Goal: Task Accomplishment & Management: Complete application form

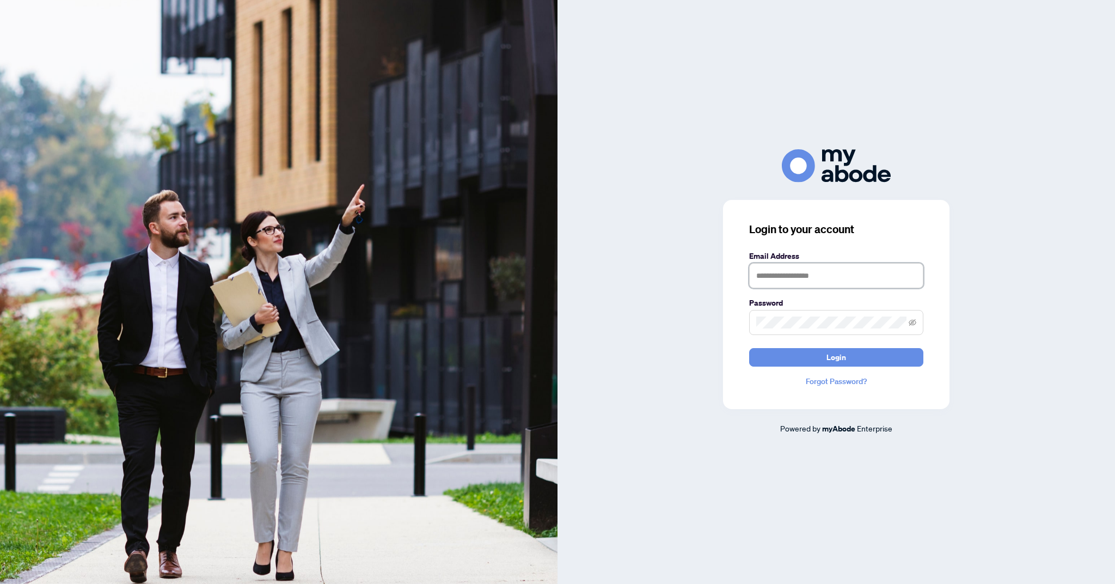
click at [835, 288] on input "text" at bounding box center [836, 275] width 174 height 25
type input "**********"
click at [749, 348] on button "Login" at bounding box center [836, 357] width 174 height 19
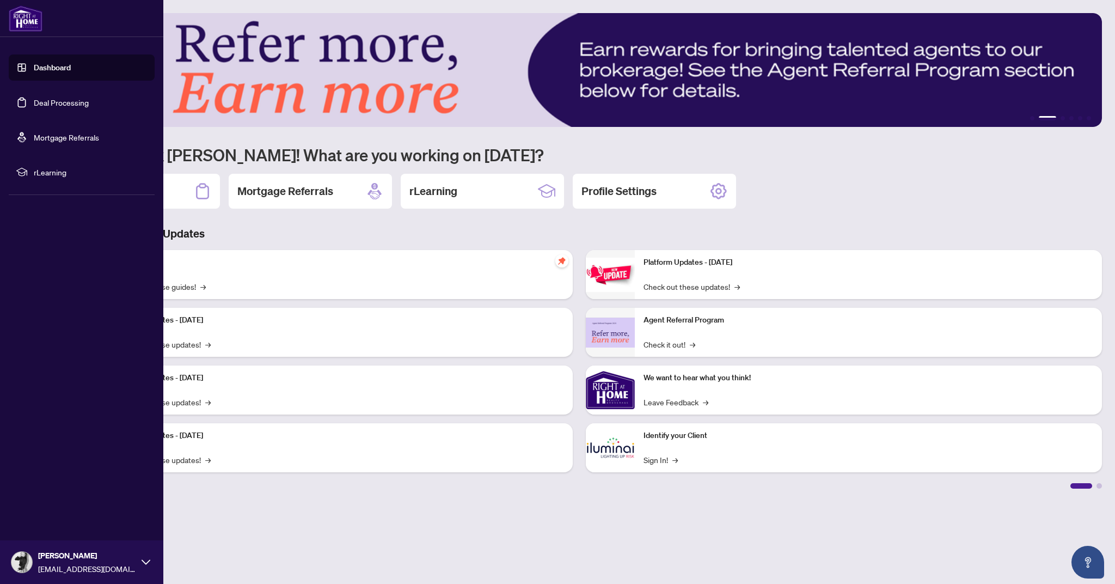
click at [34, 107] on link "Deal Processing" at bounding box center [61, 102] width 55 height 10
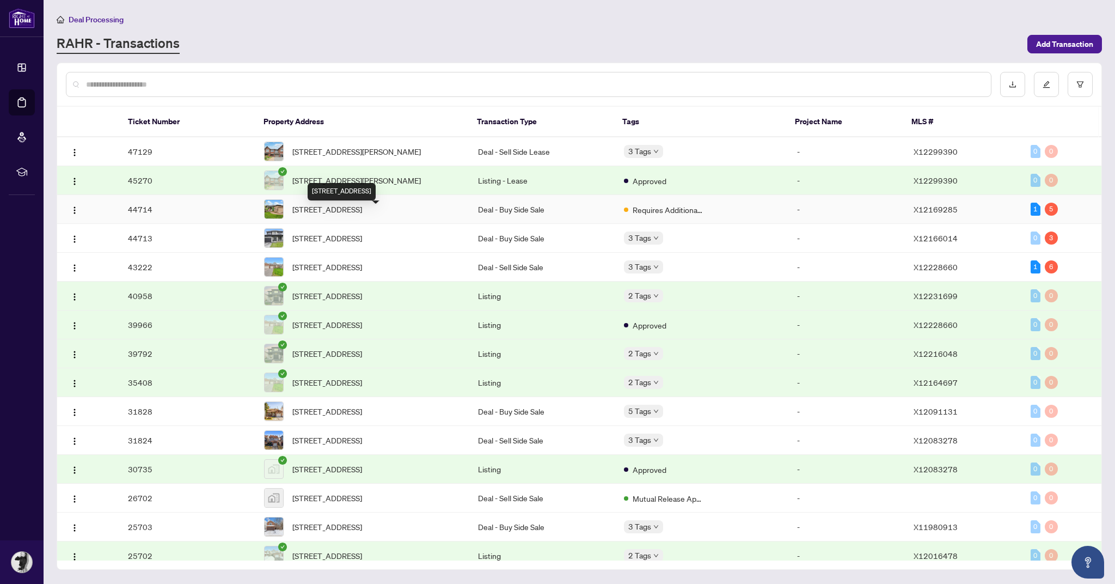
click at [362, 215] on span "[STREET_ADDRESS]" at bounding box center [327, 209] width 70 height 12
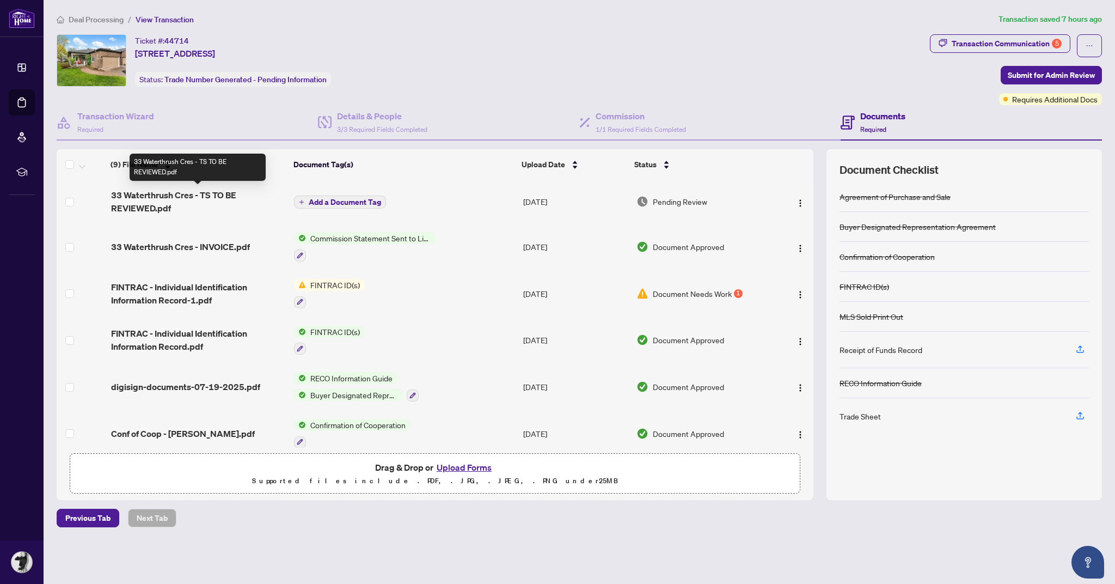
click at [193, 203] on span "33 Waterthrush Cres - TS TO BE REVIEWED.pdf" at bounding box center [198, 201] width 174 height 26
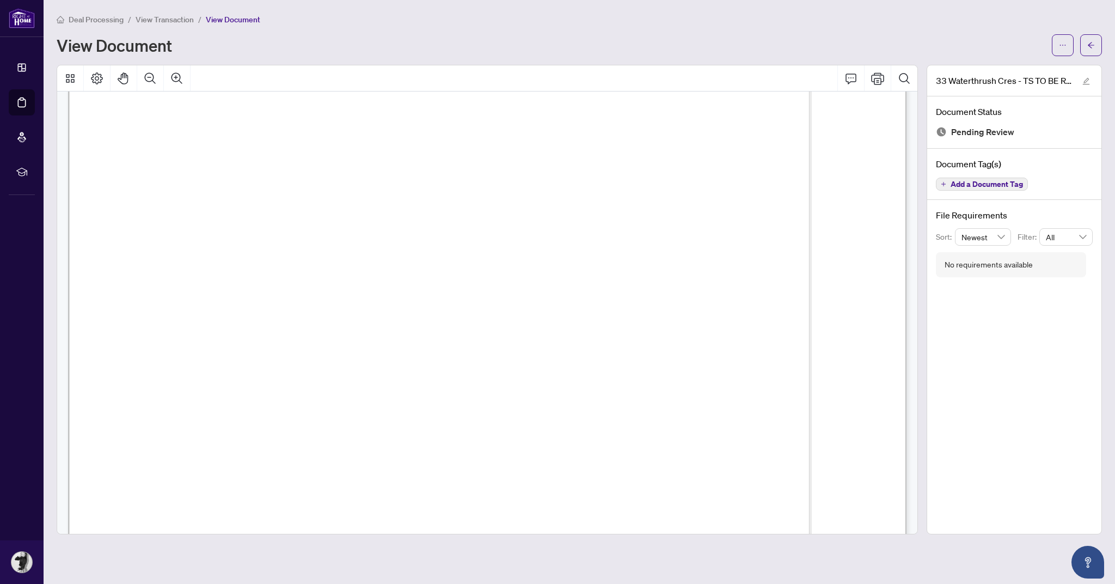
scroll to position [277, 0]
click at [1063, 40] on span "button" at bounding box center [1063, 44] width 8 height 17
click at [1006, 64] on span "Download" at bounding box center [1023, 69] width 83 height 12
click at [1088, 40] on span "button" at bounding box center [1091, 44] width 8 height 17
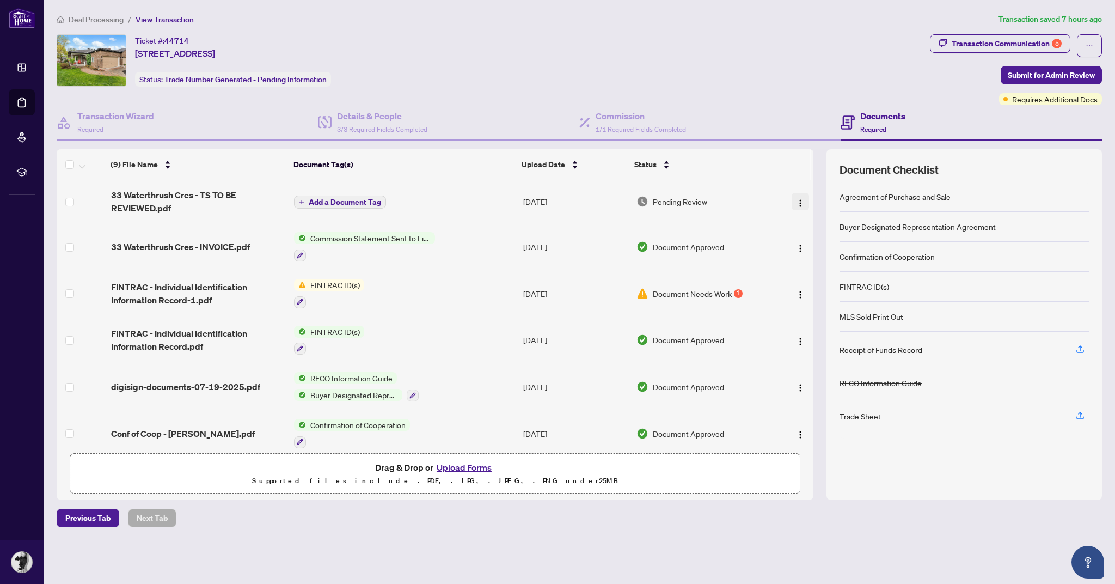
click at [799, 200] on img "button" at bounding box center [800, 203] width 9 height 9
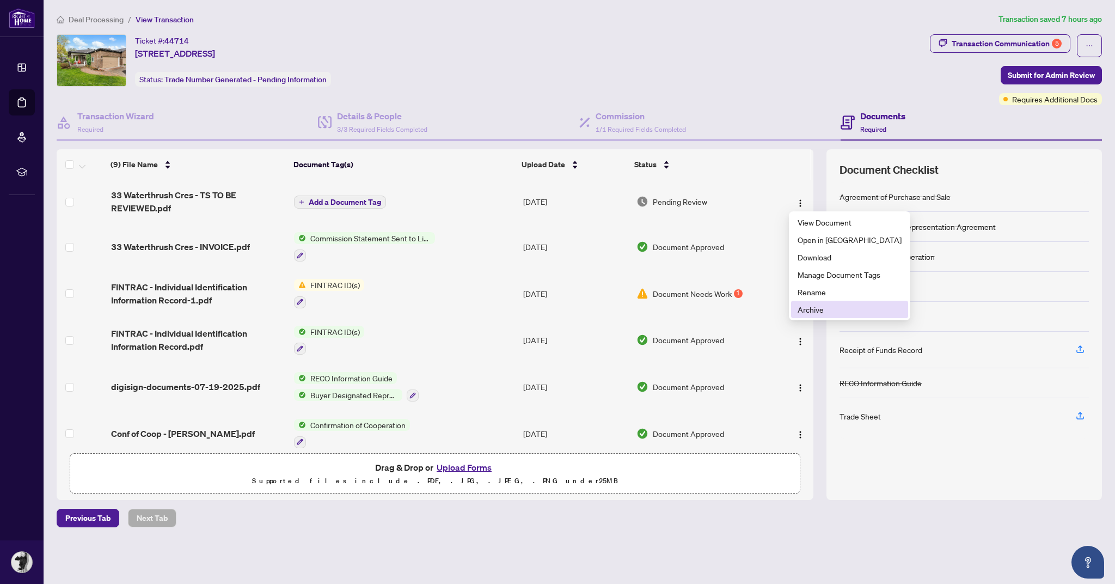
click at [838, 309] on span "Archive" at bounding box center [850, 309] width 104 height 12
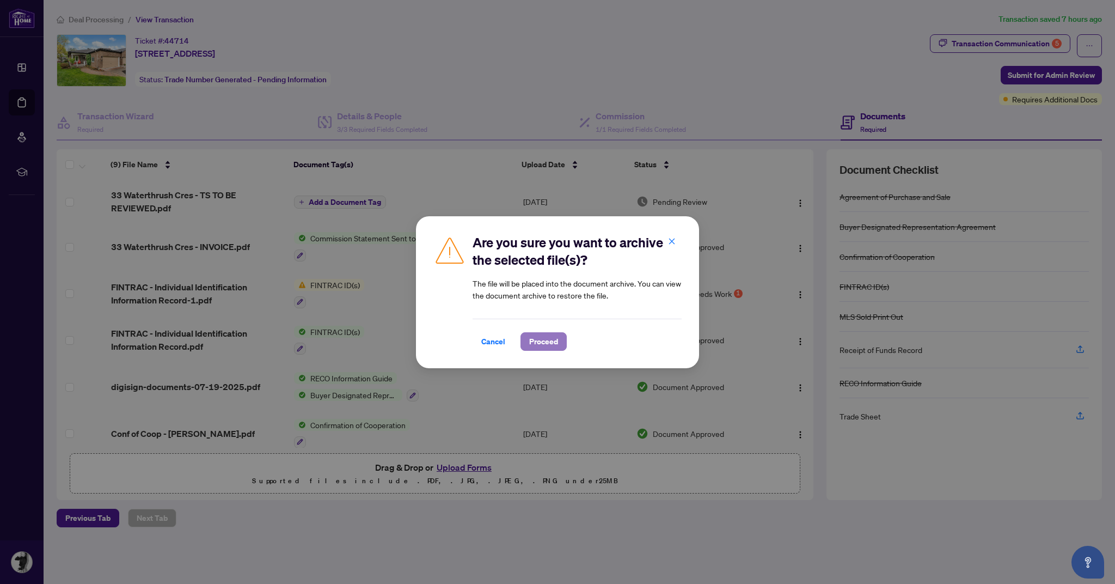
click at [537, 341] on span "Proceed" at bounding box center [543, 341] width 29 height 17
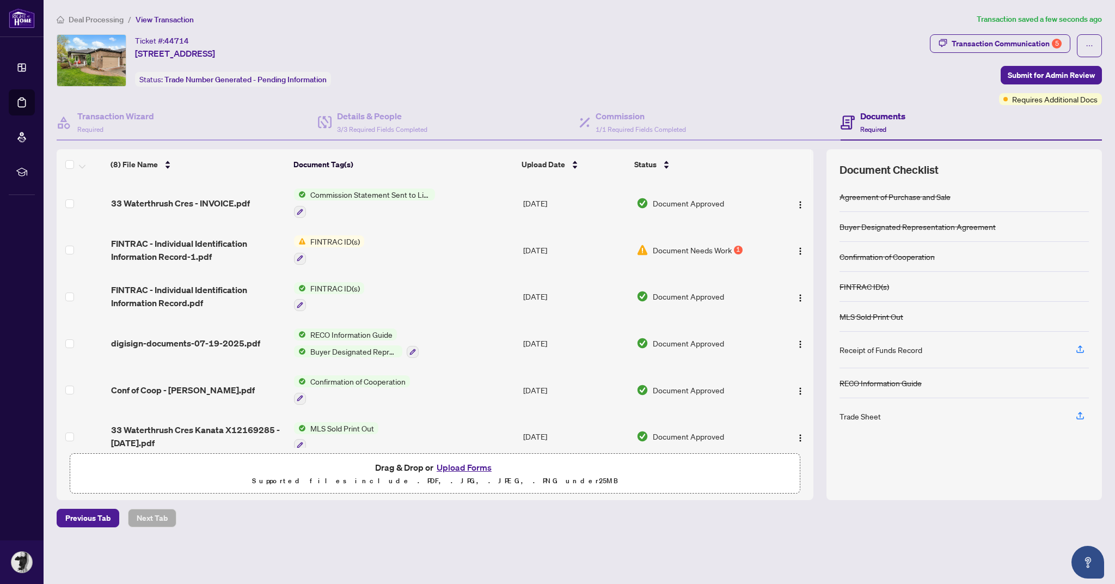
click at [463, 474] on button "Upload Forms" at bounding box center [464, 467] width 62 height 14
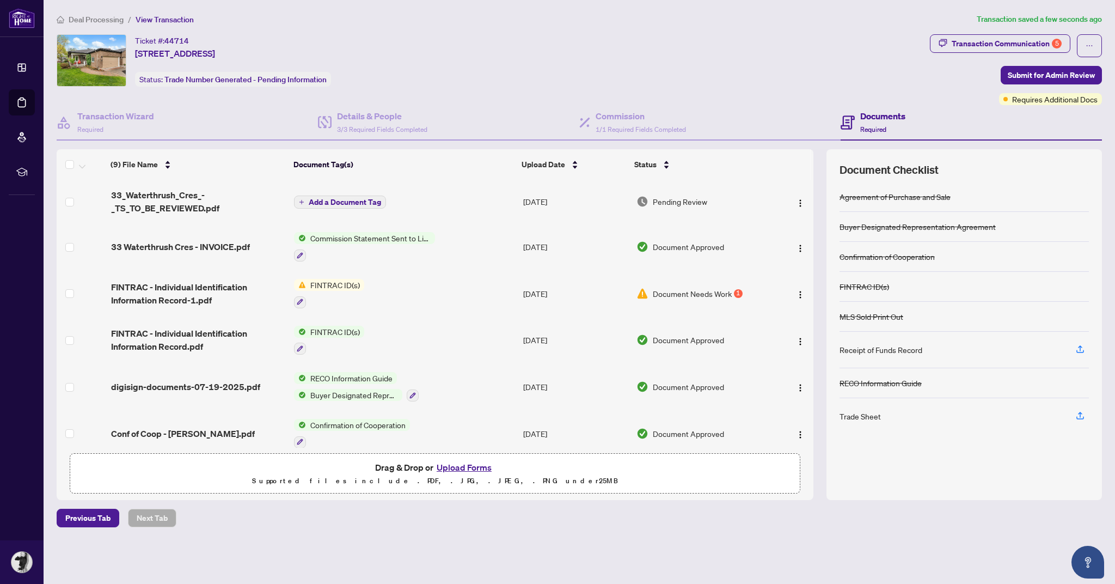
click at [689, 291] on span "Document Needs Work" at bounding box center [692, 294] width 79 height 12
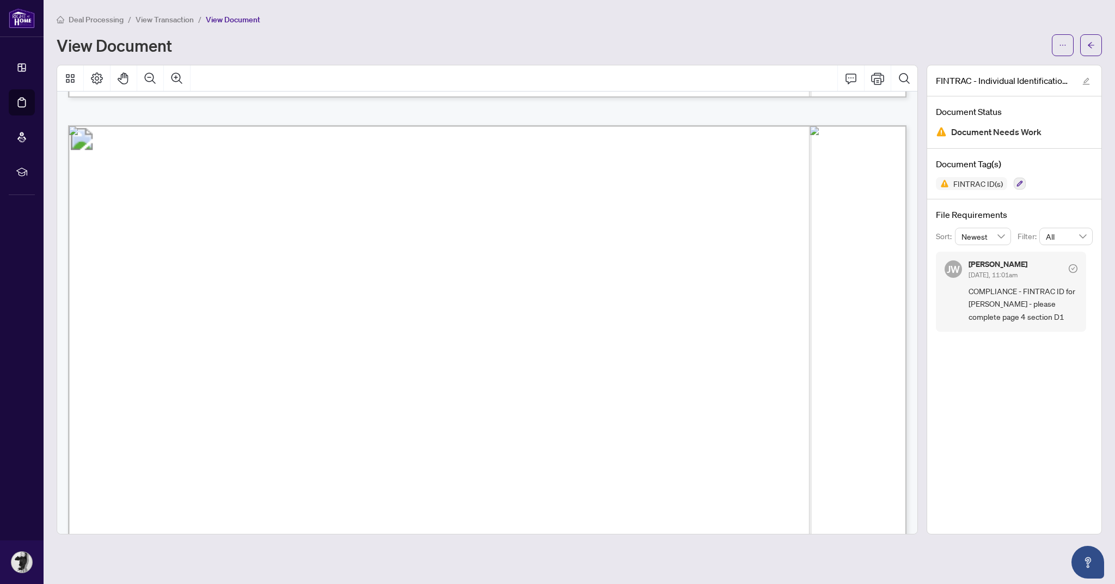
scroll to position [3338, 0]
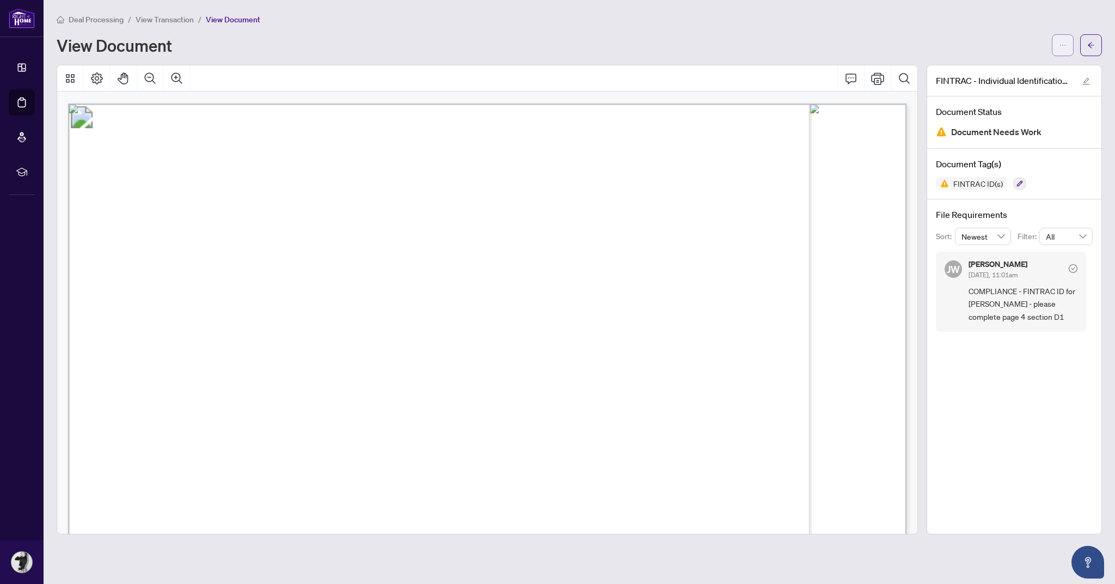
click at [1065, 41] on icon "ellipsis" at bounding box center [1063, 45] width 8 height 8
click at [1023, 64] on span "Download" at bounding box center [1023, 69] width 83 height 12
click at [1063, 45] on icon "ellipsis" at bounding box center [1063, 45] width 8 height 8
click at [1006, 140] on span "Archive" at bounding box center [1023, 138] width 83 height 12
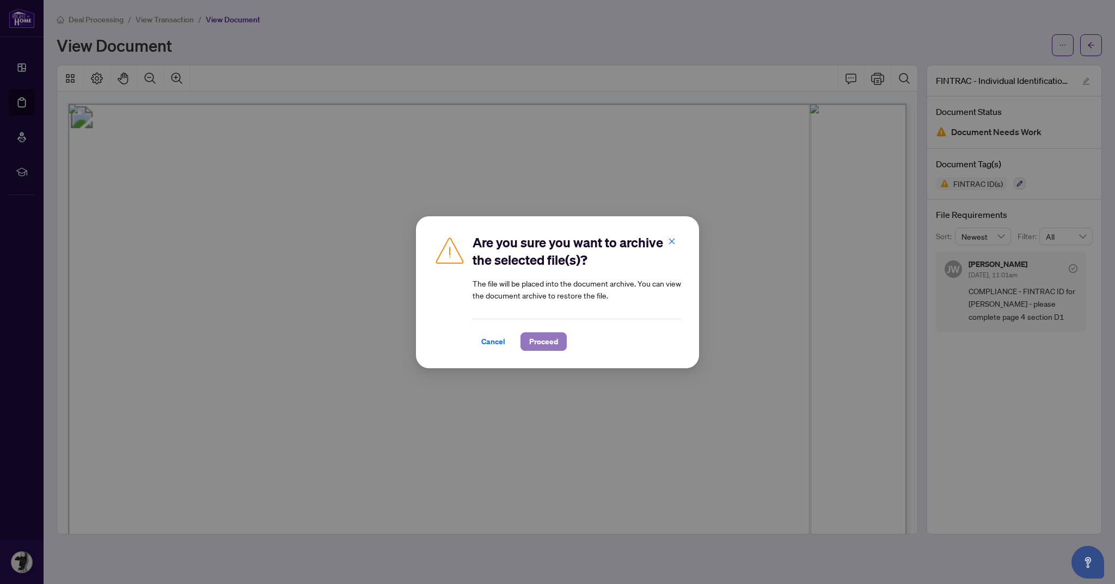
click at [539, 337] on span "Proceed" at bounding box center [543, 341] width 29 height 17
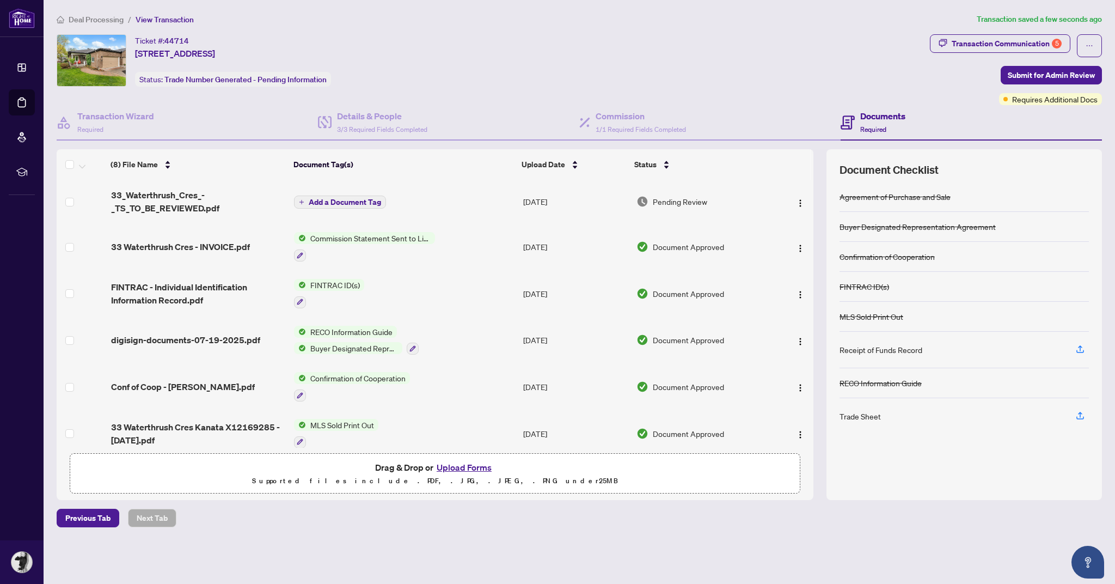
click at [361, 198] on span "Add a Document Tag" at bounding box center [345, 202] width 72 height 8
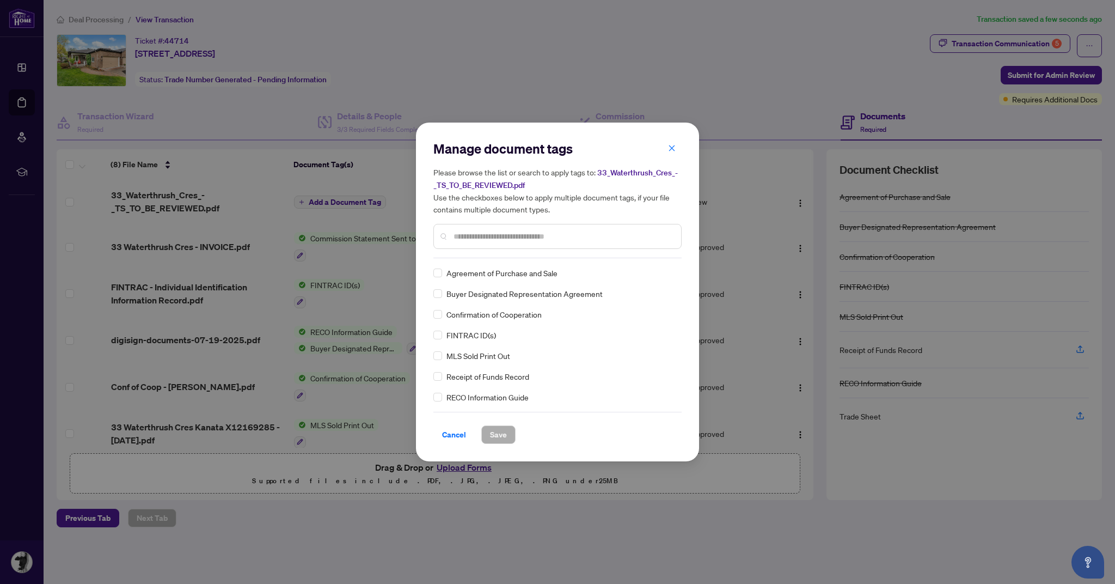
click at [483, 239] on input "text" at bounding box center [563, 236] width 219 height 12
type input "*****"
click at [496, 431] on span "Save" at bounding box center [498, 434] width 17 height 17
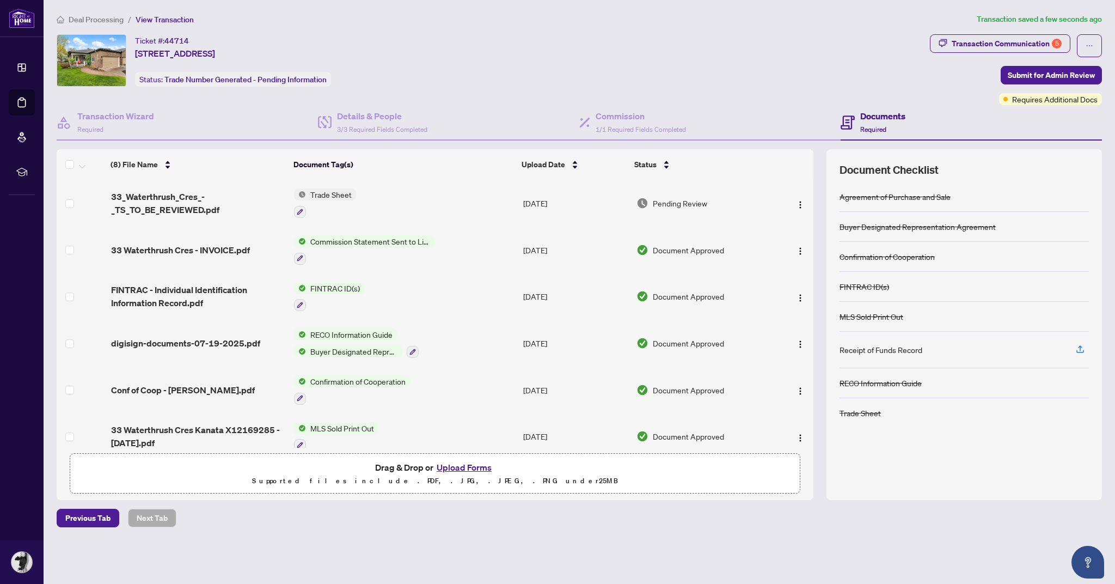
click at [471, 474] on button "Upload Forms" at bounding box center [464, 467] width 62 height 14
click at [468, 474] on button "Upload Forms" at bounding box center [464, 467] width 62 height 14
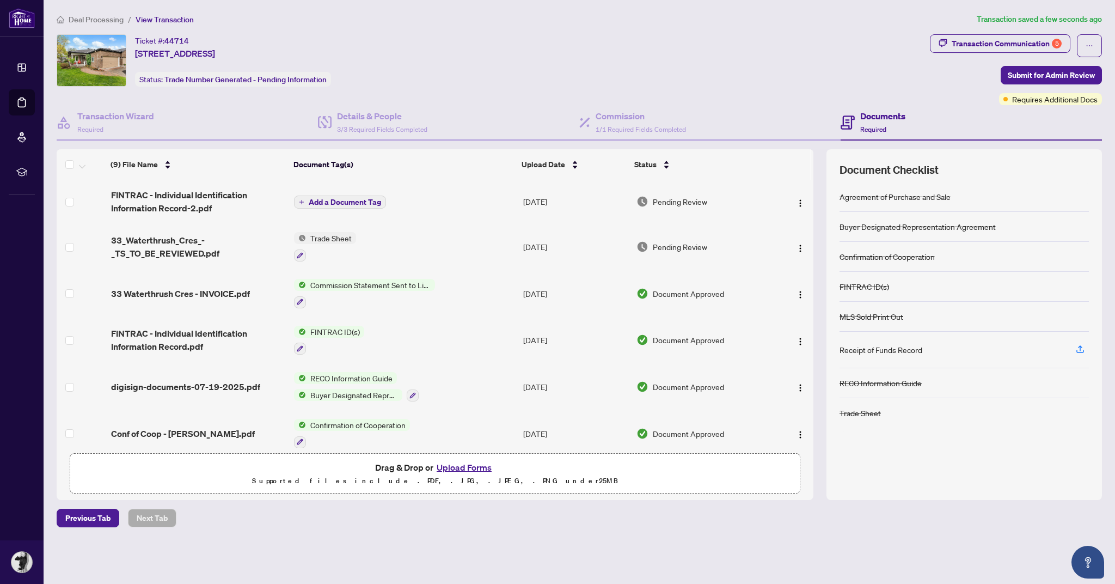
click at [309, 198] on span "Add a Document Tag" at bounding box center [345, 202] width 72 height 8
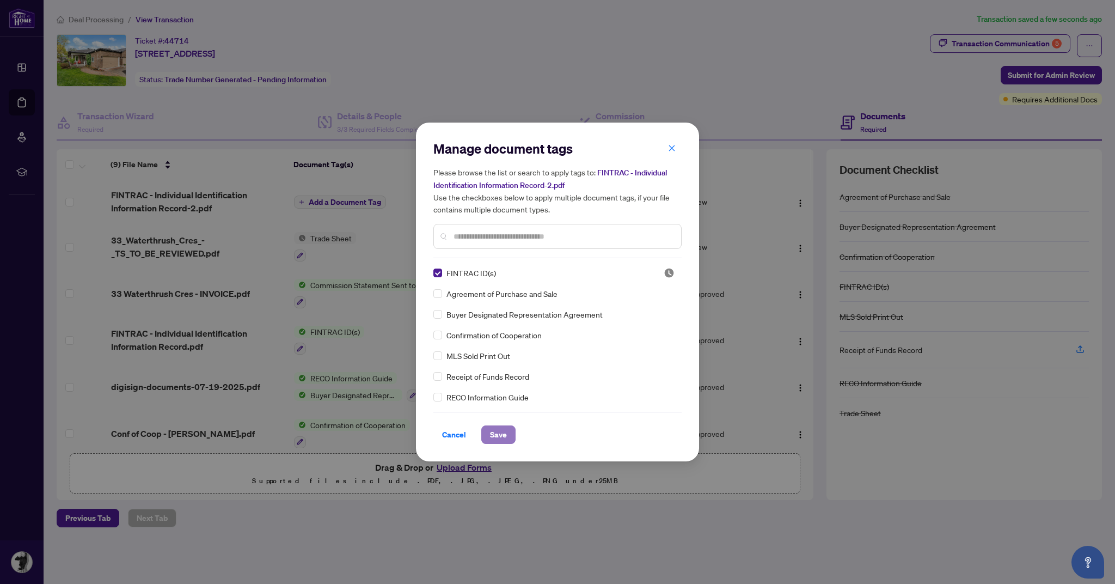
click at [496, 443] on span "Save" at bounding box center [498, 434] width 17 height 17
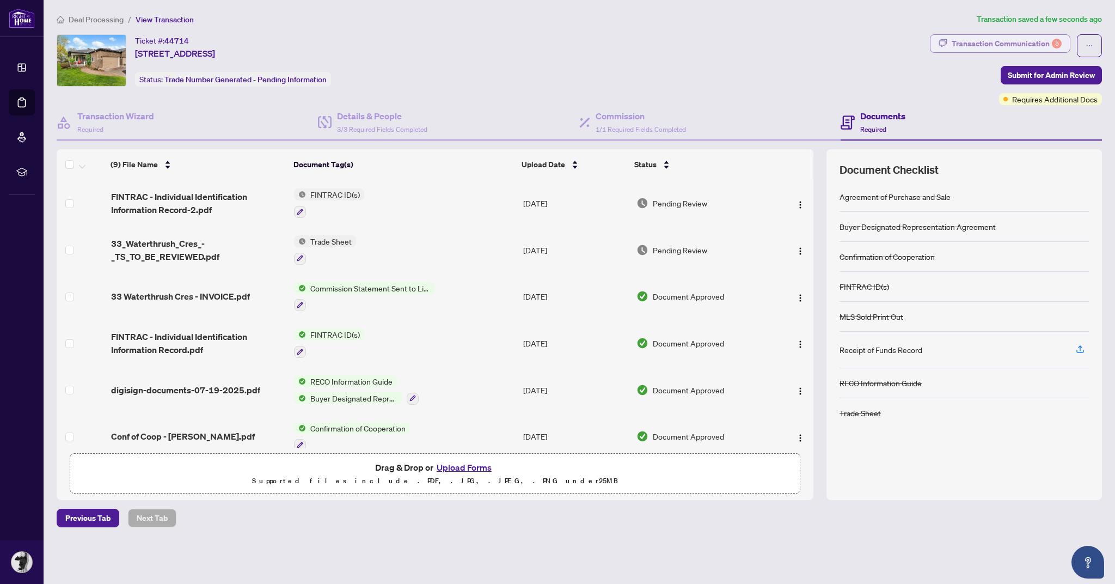
click at [999, 42] on div "Transaction Communication 5" at bounding box center [1007, 43] width 110 height 17
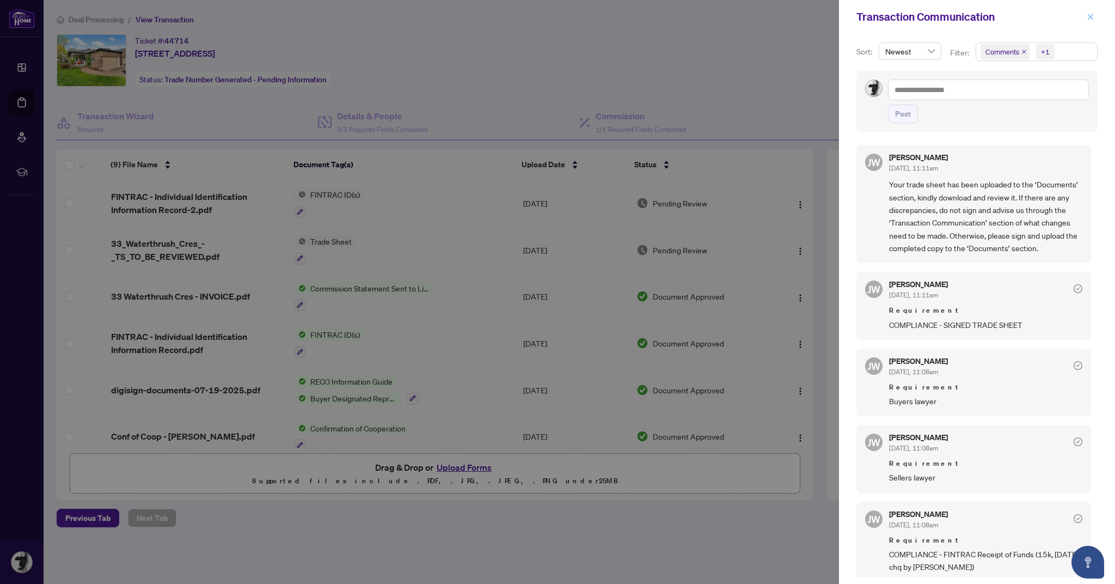
click at [1096, 13] on button "button" at bounding box center [1091, 16] width 14 height 13
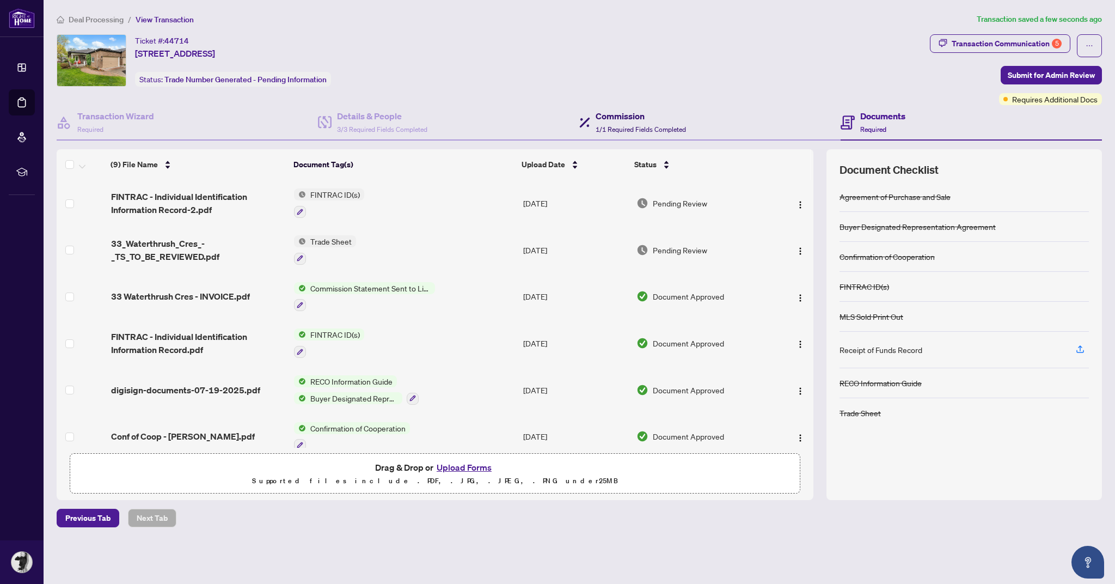
click at [621, 127] on span "1/1 Required Fields Completed" at bounding box center [641, 129] width 90 height 8
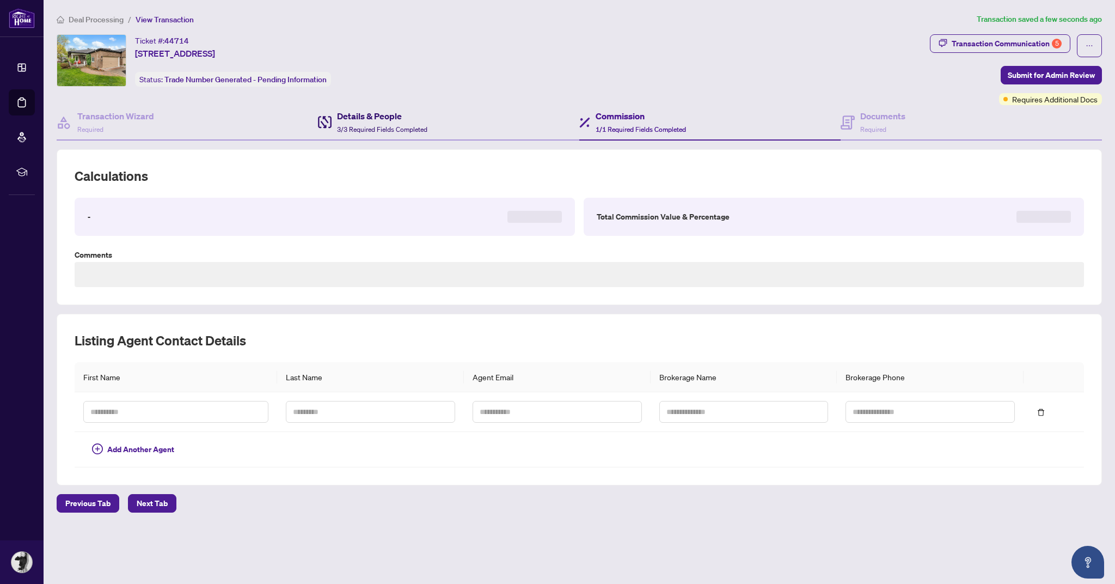
click at [359, 121] on div "Details & People 3/3 Required Fields Completed" at bounding box center [382, 122] width 90 height 26
type textarea "**********"
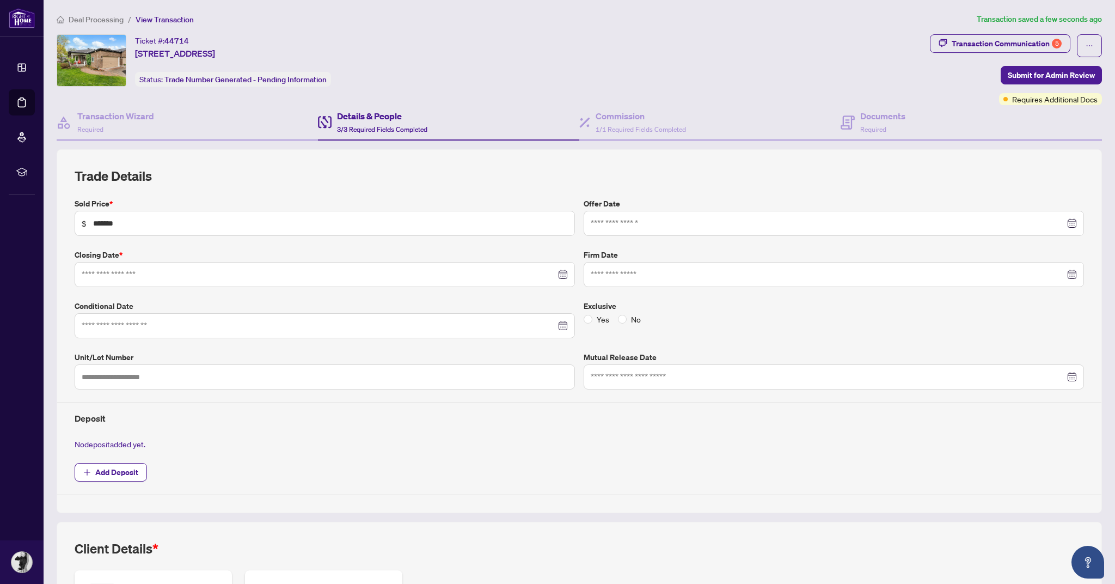
type input "**********"
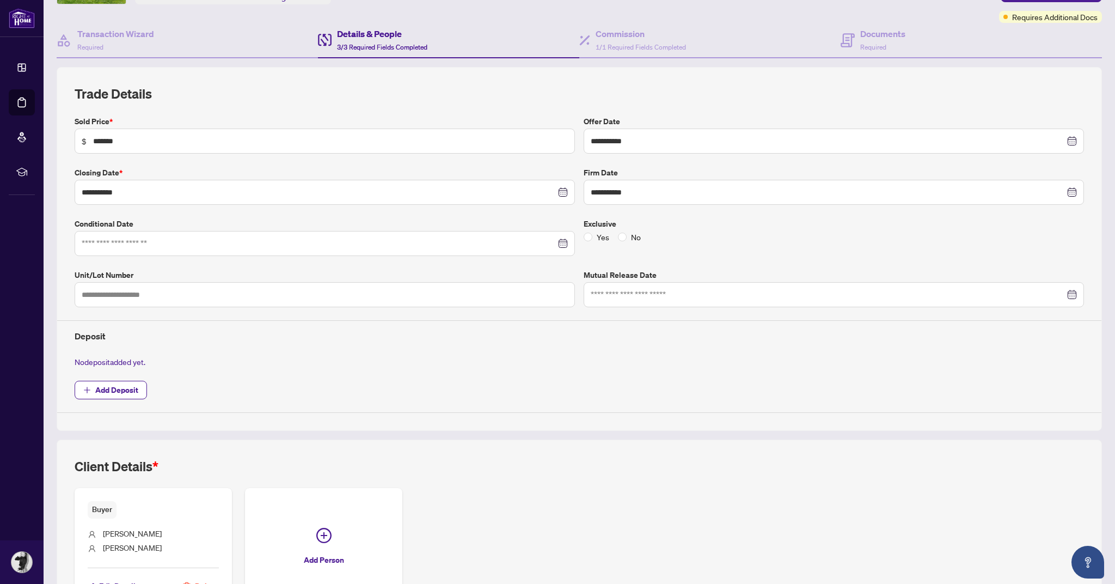
scroll to position [101, 0]
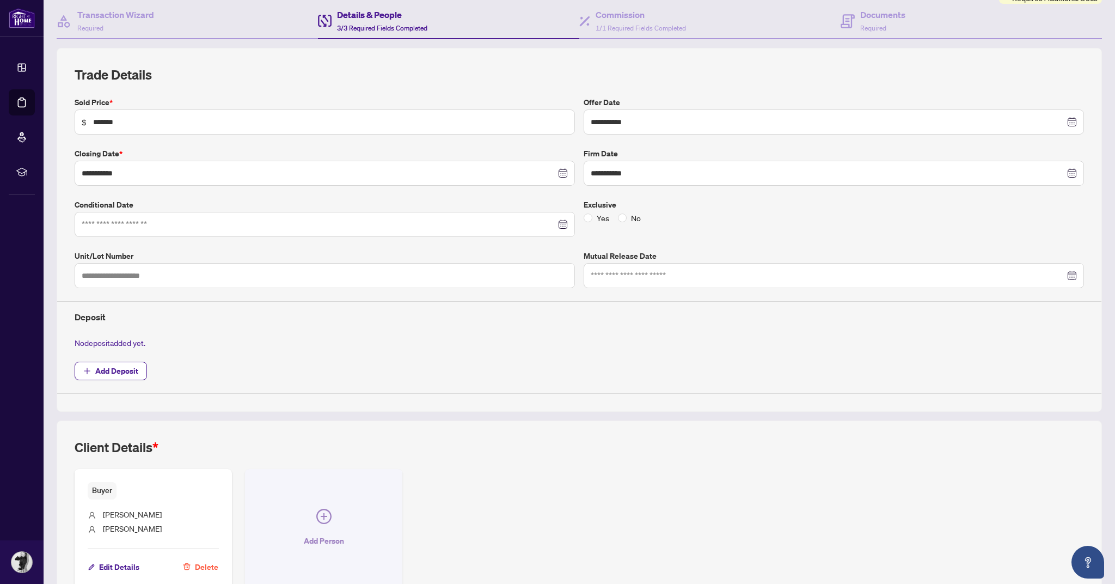
click at [325, 521] on icon "plus-circle" at bounding box center [323, 516] width 15 height 15
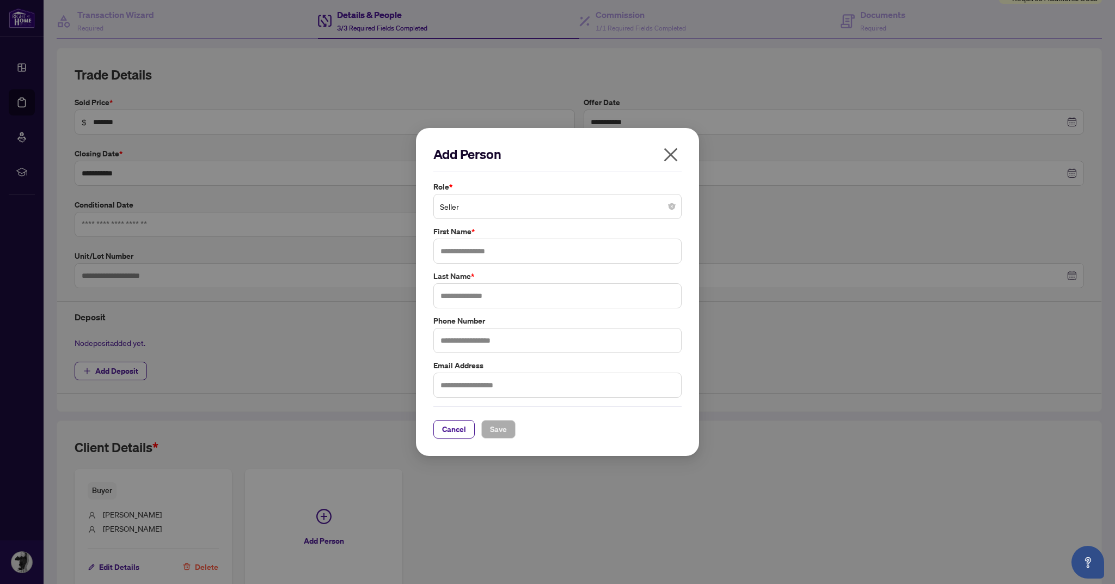
click at [487, 217] on span "Seller" at bounding box center [557, 206] width 235 height 21
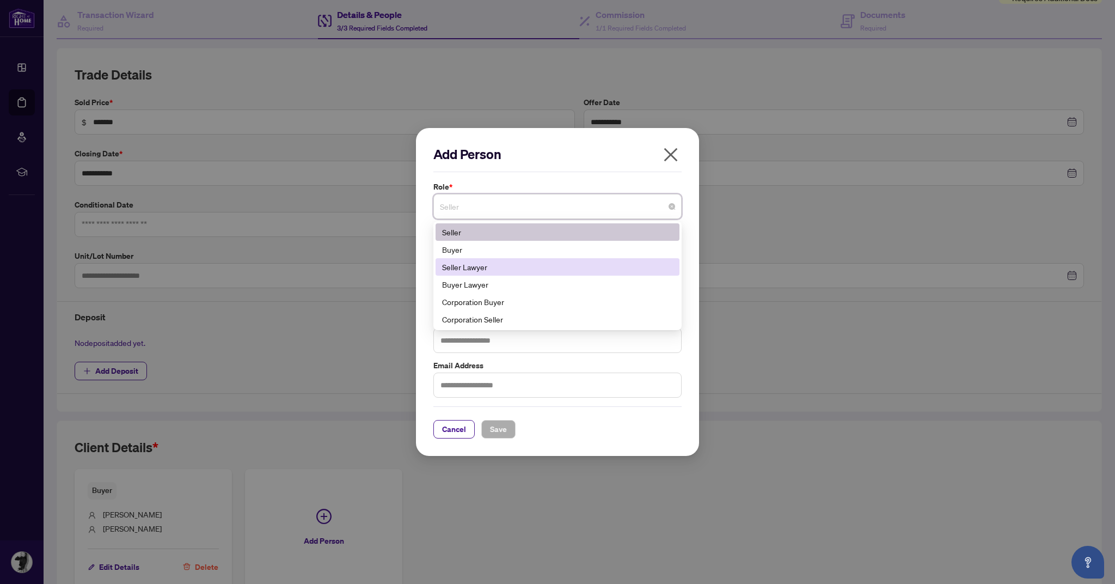
click at [484, 273] on div "Seller Lawyer" at bounding box center [557, 267] width 231 height 12
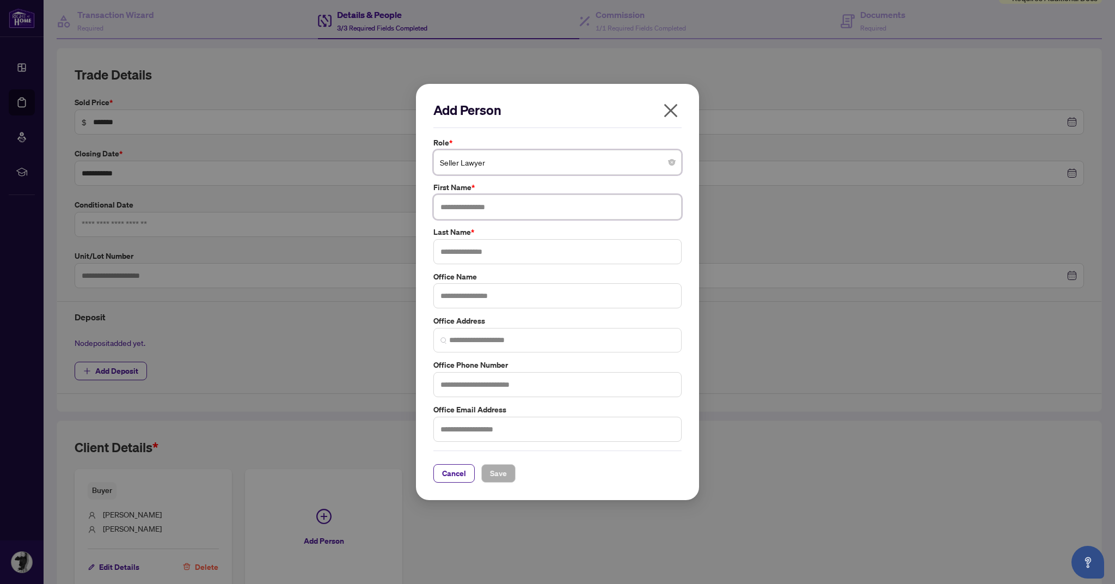
click at [499, 219] on input "text" at bounding box center [557, 206] width 248 height 25
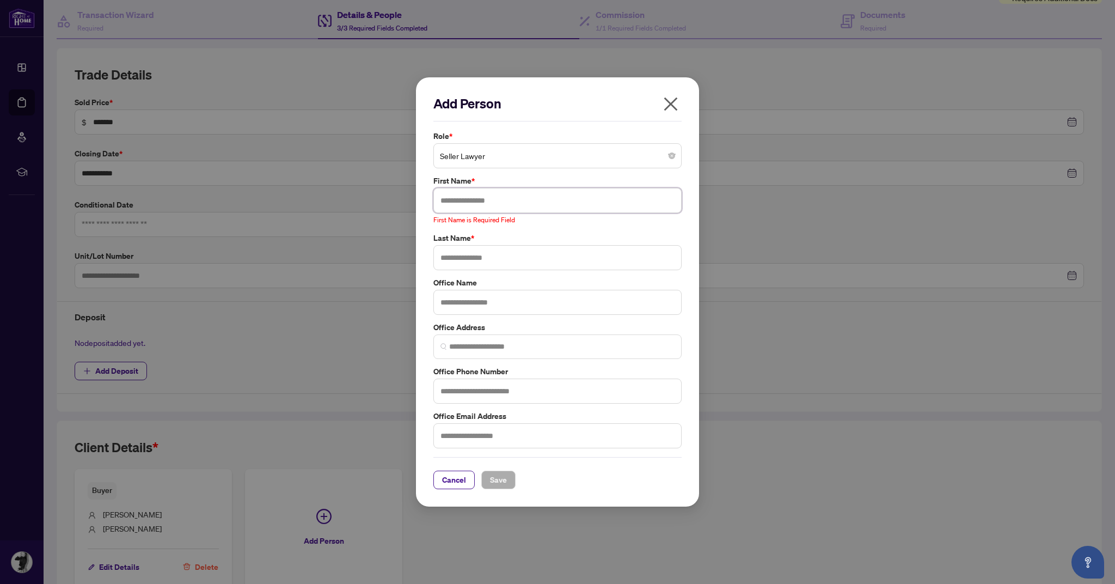
click at [473, 199] on input "text" at bounding box center [557, 200] width 248 height 25
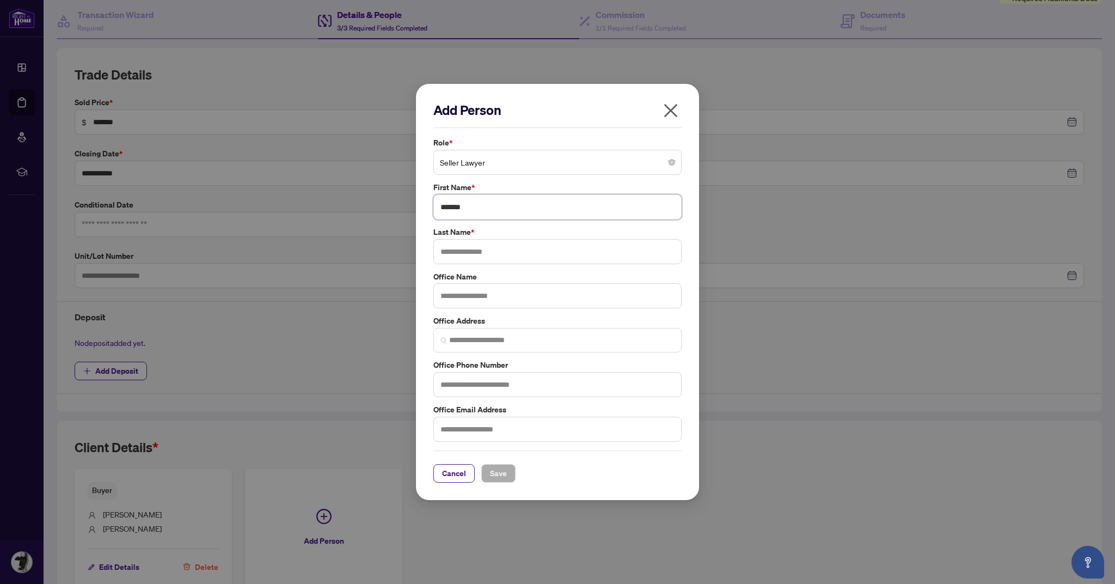
type input "*******"
click at [473, 251] on input "text" at bounding box center [557, 251] width 248 height 25
type input "*****"
click at [500, 475] on span "Save" at bounding box center [498, 472] width 17 height 17
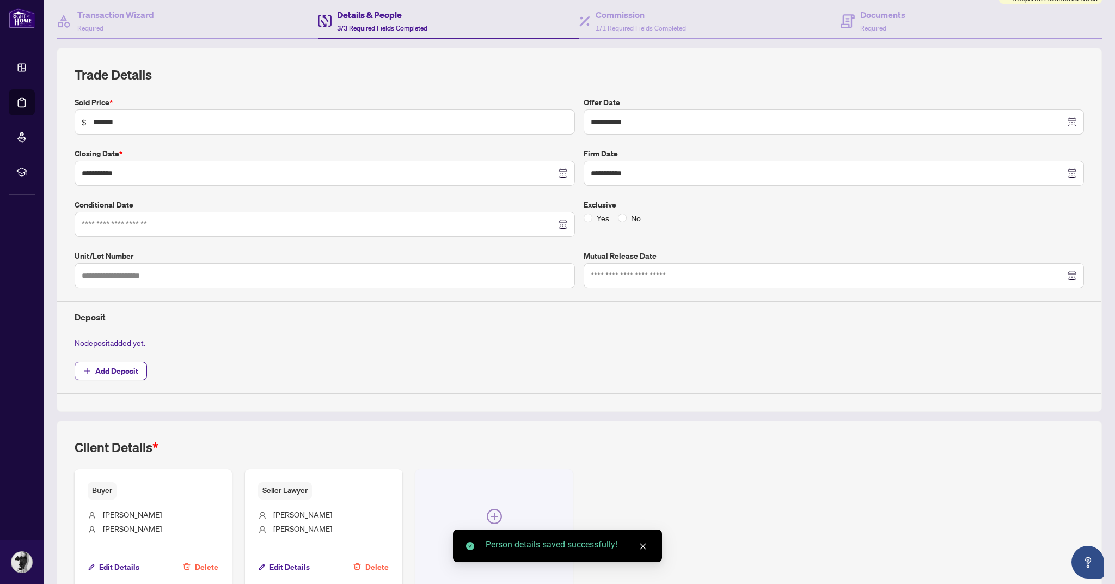
click at [502, 515] on button "Add Person" at bounding box center [493, 529] width 157 height 120
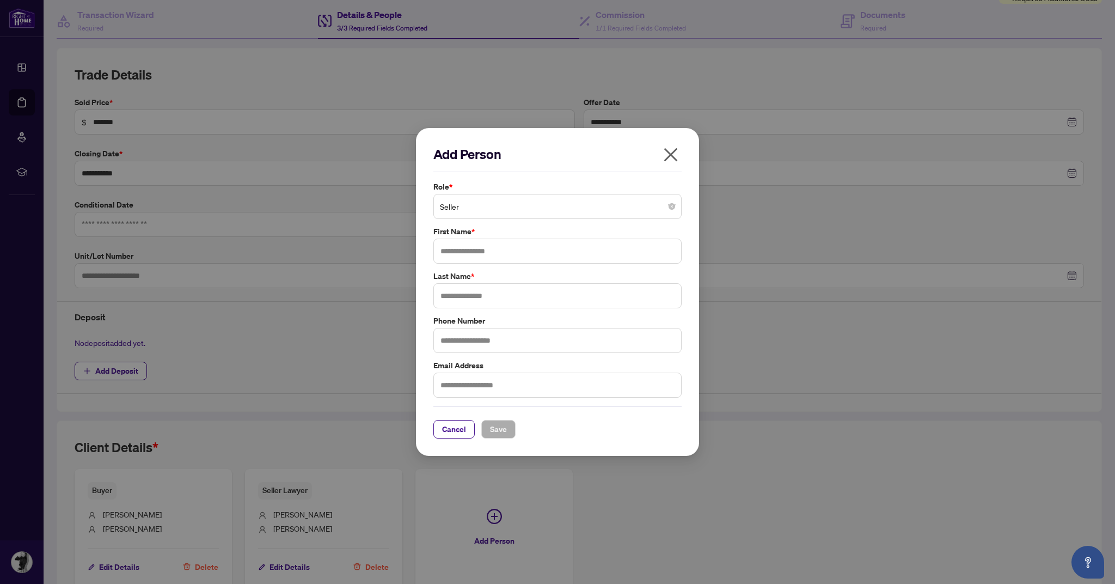
click at [479, 217] on span "Seller" at bounding box center [557, 206] width 235 height 21
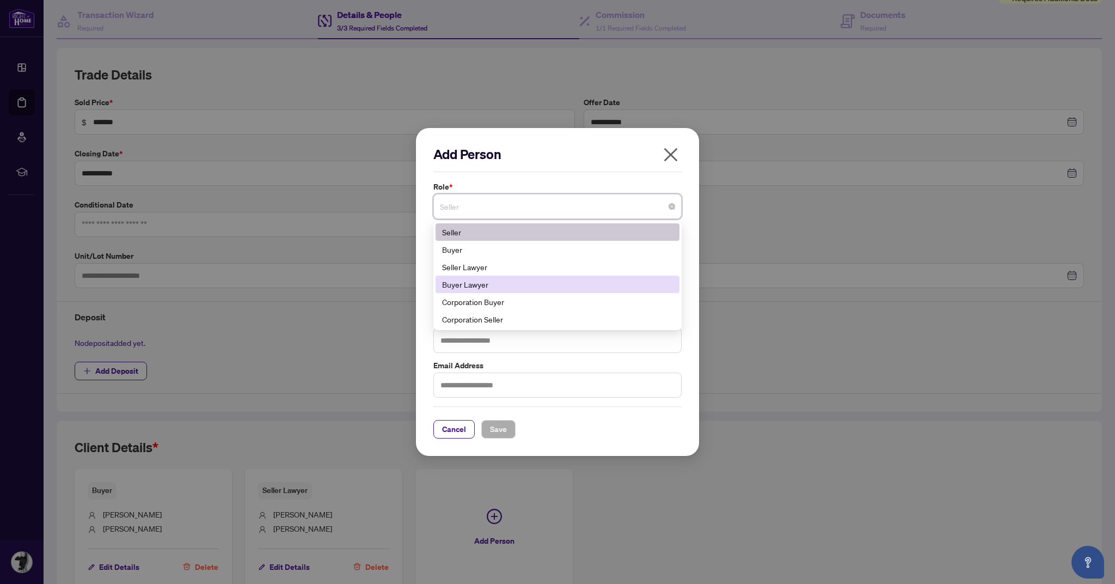
click at [488, 290] on div "Buyer Lawyer" at bounding box center [557, 284] width 231 height 12
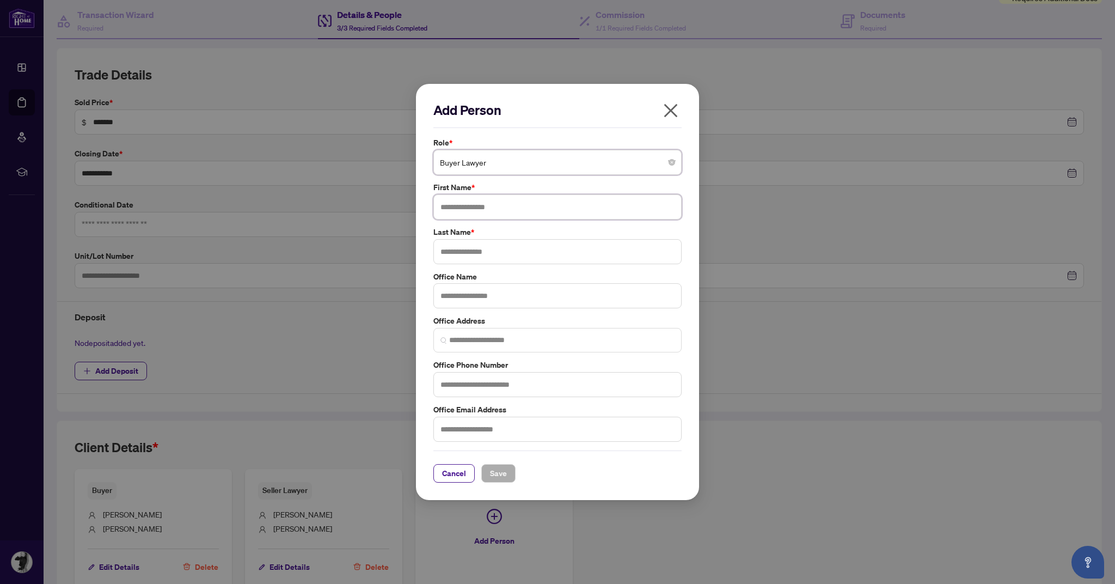
click at [468, 219] on input "text" at bounding box center [557, 206] width 248 height 25
type input "******"
click at [474, 264] on input "text" at bounding box center [557, 251] width 248 height 25
type input "*********"
click at [499, 482] on span "Save" at bounding box center [498, 472] width 17 height 17
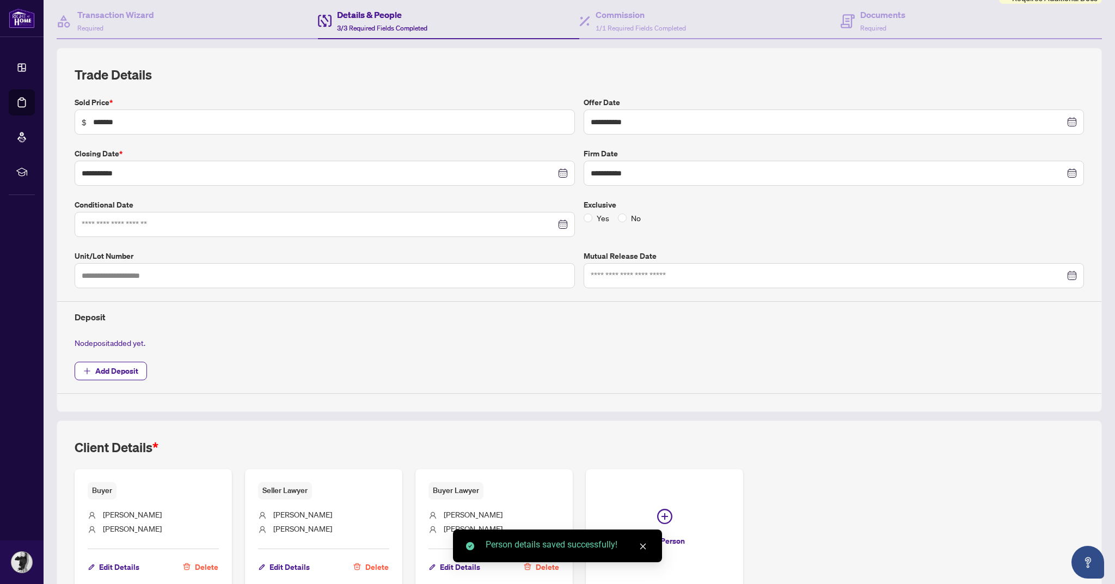
scroll to position [0, 0]
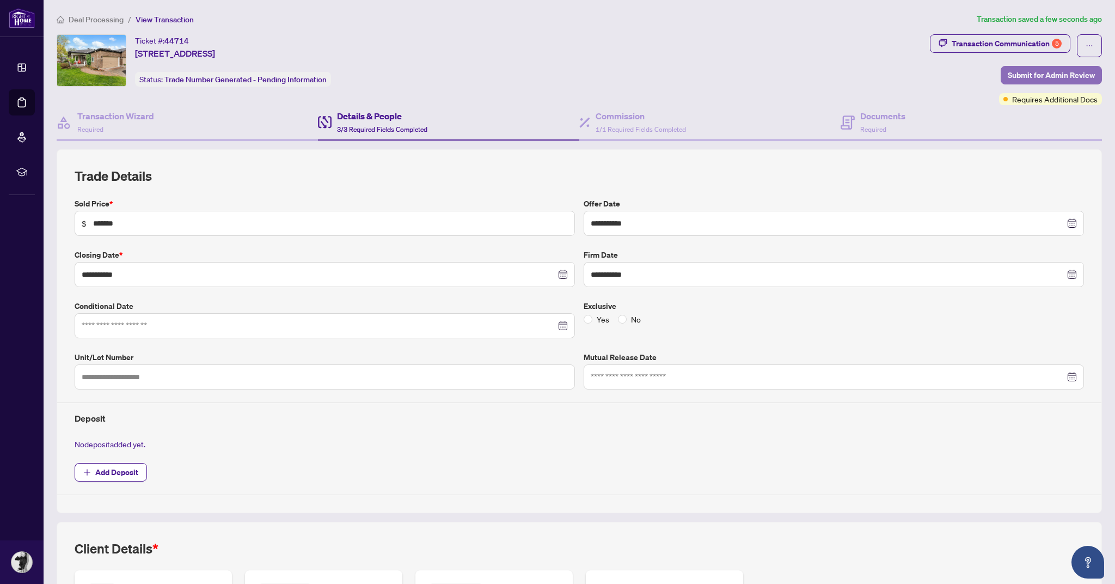
click at [1056, 72] on span "Submit for Admin Review" at bounding box center [1051, 74] width 87 height 17
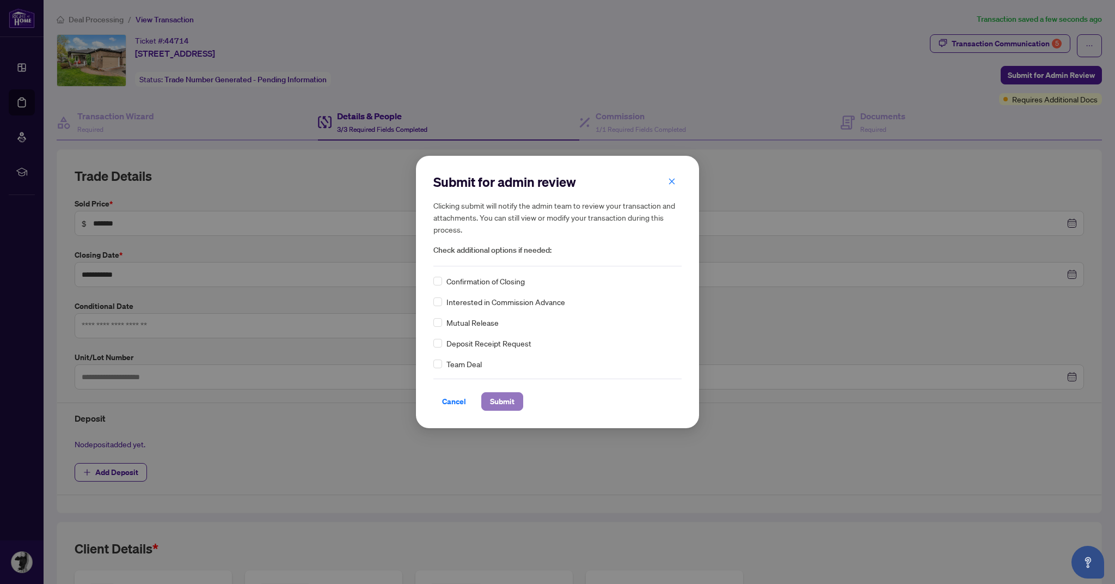
click at [504, 401] on span "Submit" at bounding box center [502, 401] width 25 height 17
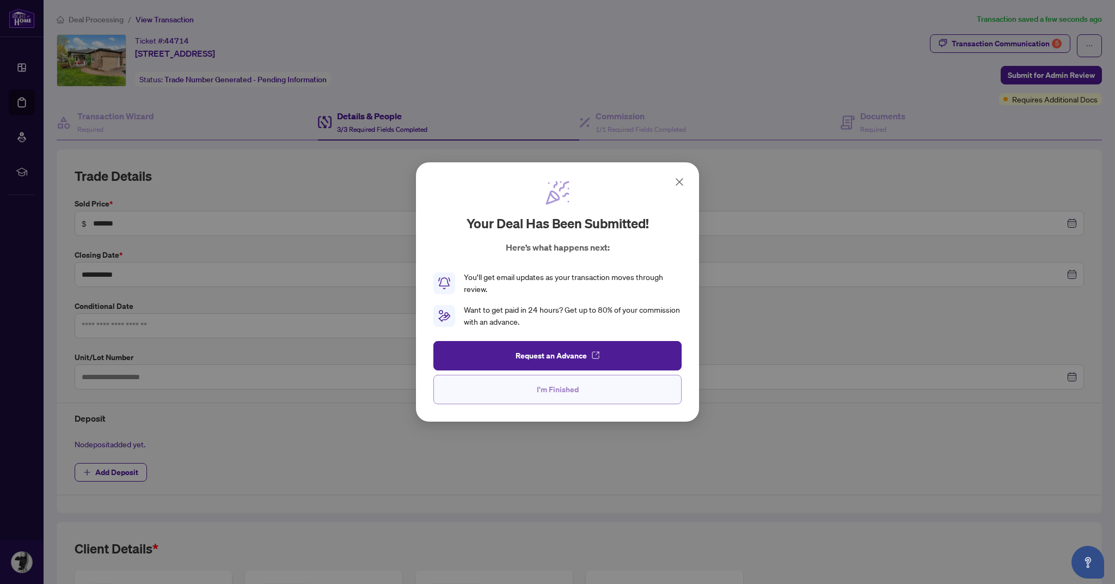
click at [599, 393] on button "I'm Finished" at bounding box center [557, 389] width 248 height 29
